Goal: Task Accomplishment & Management: Use online tool/utility

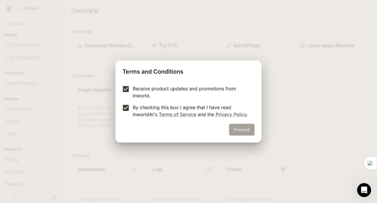
click at [242, 129] on button "Proceed" at bounding box center [242, 130] width 26 height 12
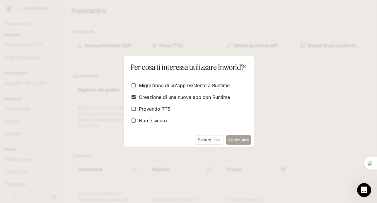
click at [233, 140] on font "Continuare" at bounding box center [238, 139] width 21 height 5
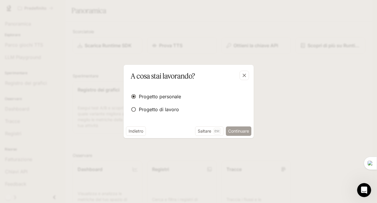
click at [238, 131] on font "Continuare" at bounding box center [238, 130] width 21 height 5
